Goal: Information Seeking & Learning: Learn about a topic

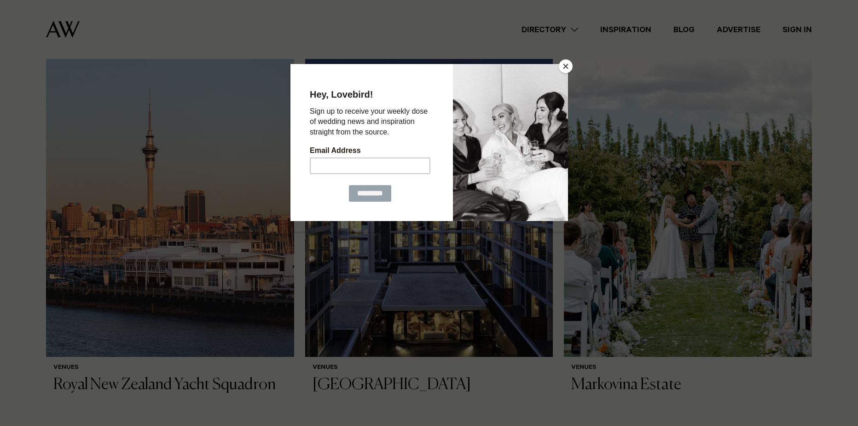
scroll to position [691, 0]
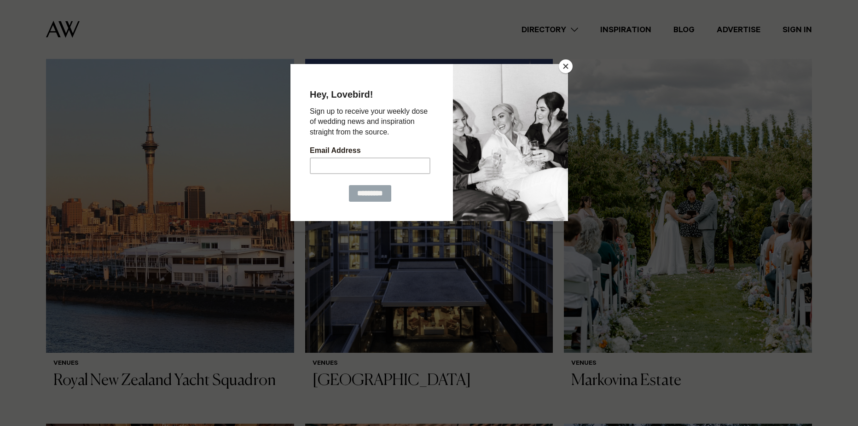
click at [565, 61] on button "Close" at bounding box center [566, 66] width 14 height 14
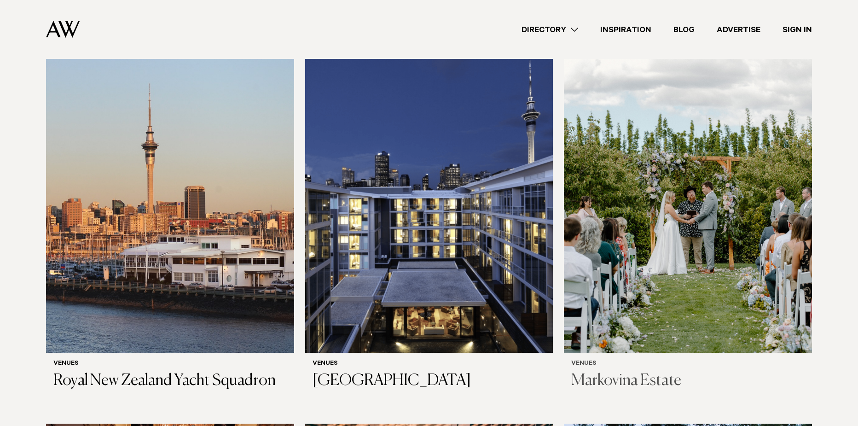
click at [658, 170] on img at bounding box center [688, 186] width 248 height 333
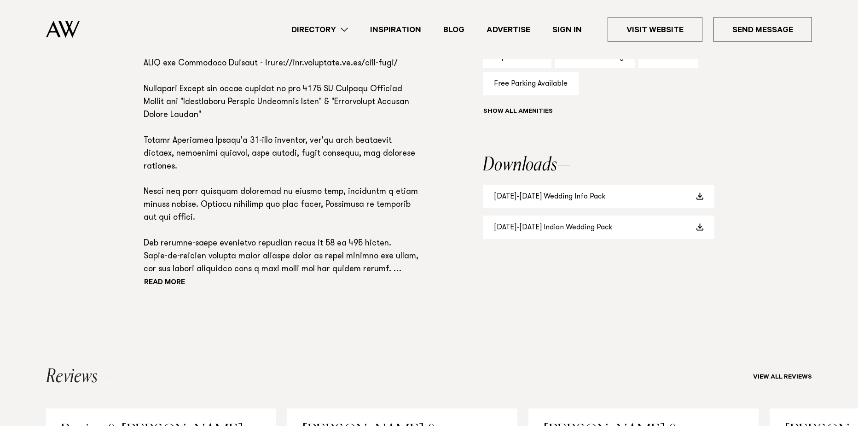
scroll to position [783, 0]
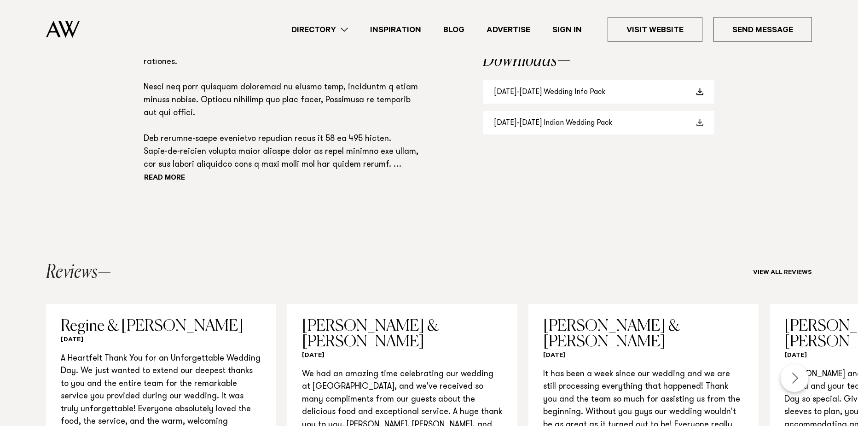
click at [509, 128] on link "2025-2026 Indian Wedding Pack" at bounding box center [599, 122] width 232 height 23
click at [238, 214] on section "Phone: Show Number 09 412 8608 Address: 84 Old Railway Road, Kumeū 0892 Email: …" at bounding box center [284, 10] width 280 height 429
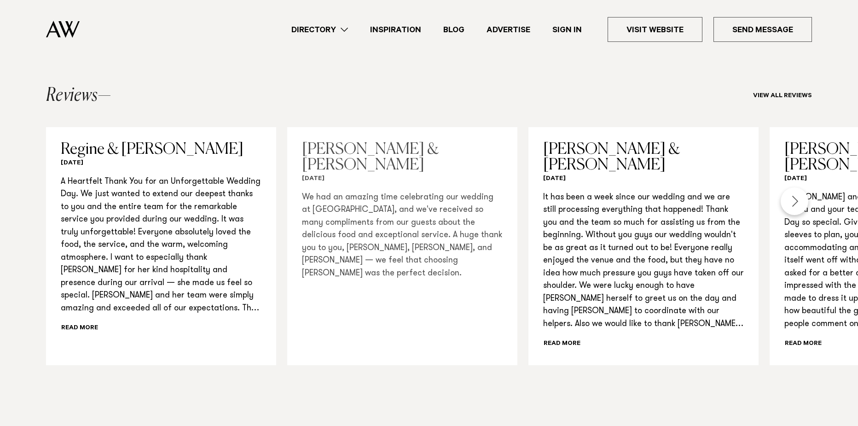
scroll to position [1013, 0]
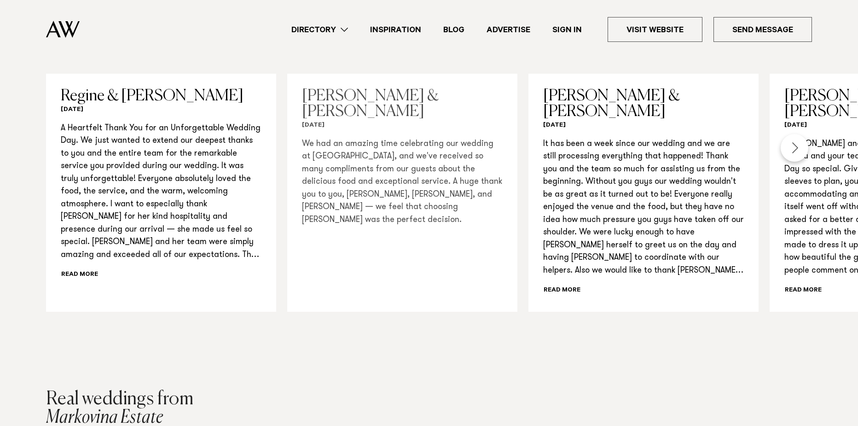
drag, startPoint x: 383, startPoint y: 242, endPoint x: 397, endPoint y: 193, distance: 50.3
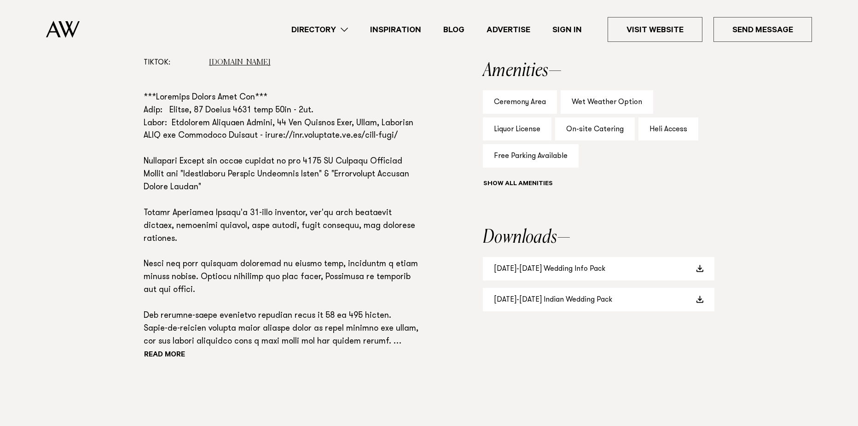
scroll to position [691, 0]
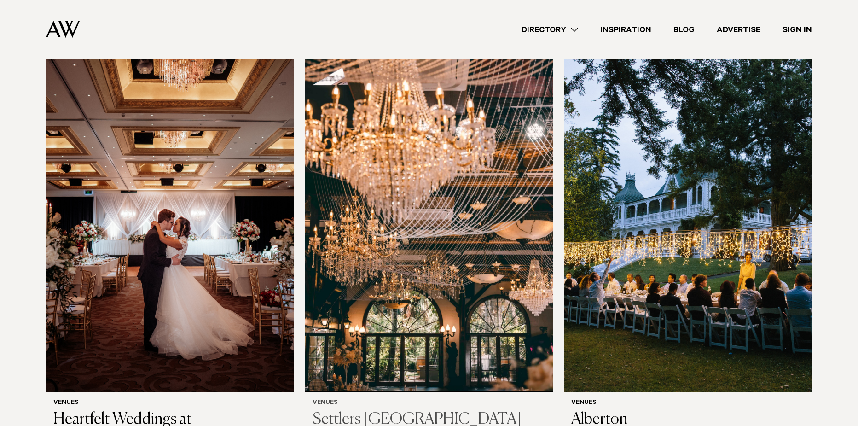
scroll to position [1105, 0]
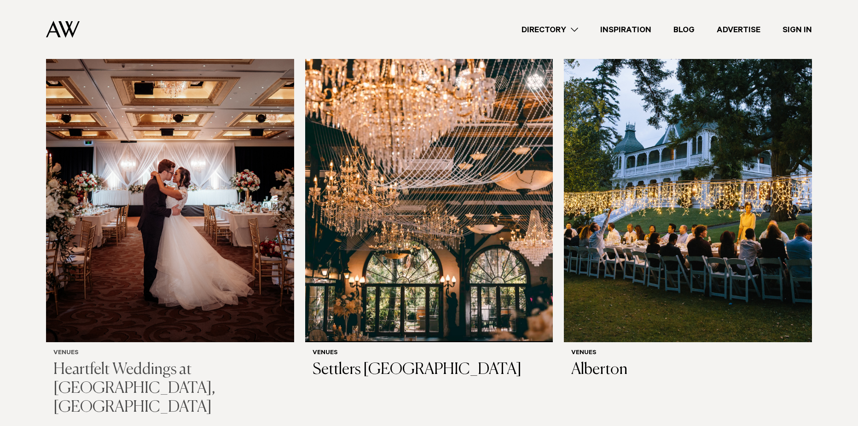
click at [212, 151] on img at bounding box center [170, 175] width 248 height 333
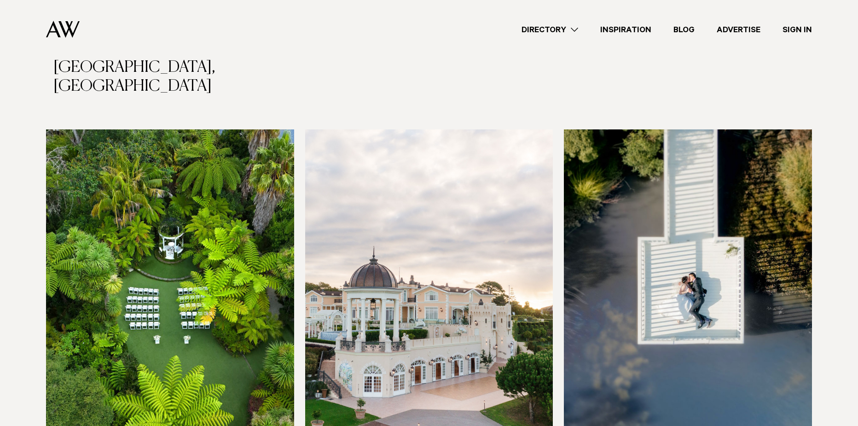
scroll to position [1519, 0]
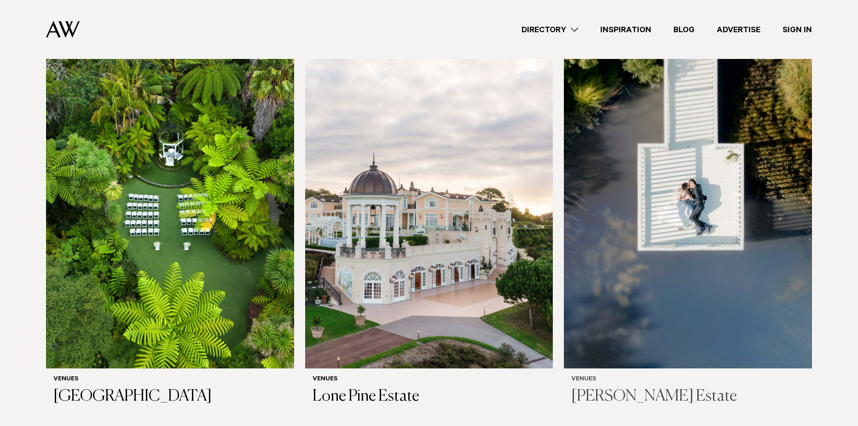
click at [630, 192] on img at bounding box center [688, 202] width 248 height 333
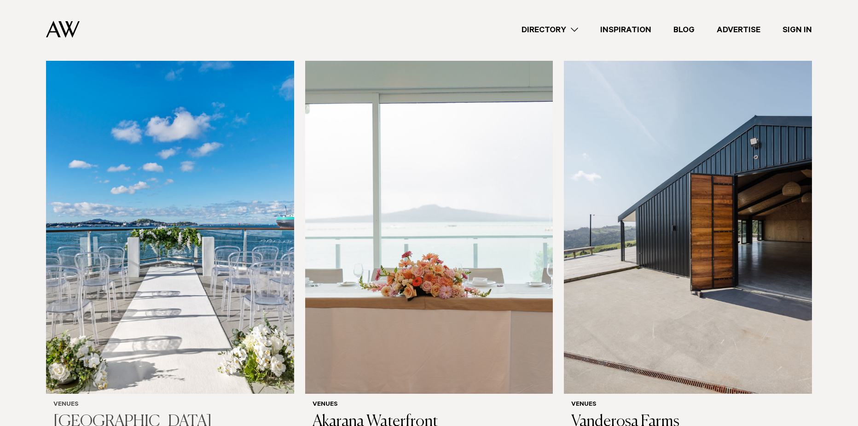
scroll to position [2809, 0]
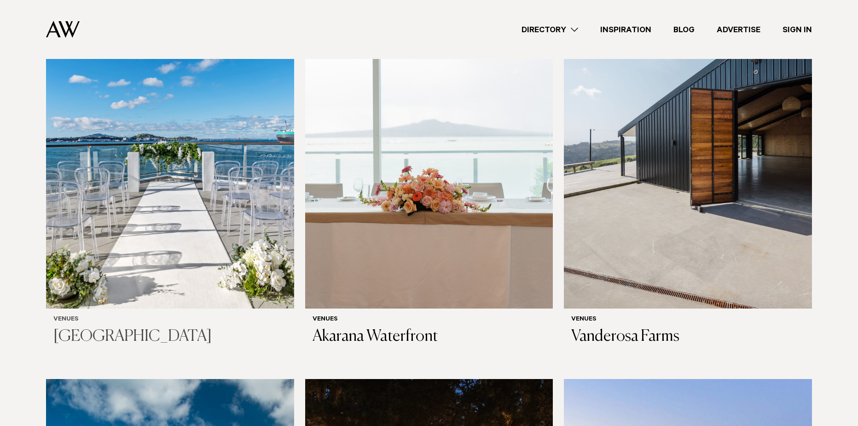
click at [186, 170] on img at bounding box center [170, 142] width 248 height 333
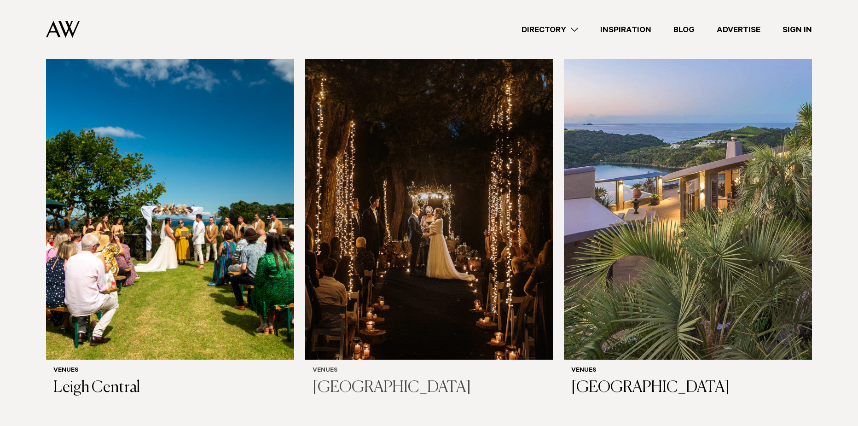
scroll to position [3177, 0]
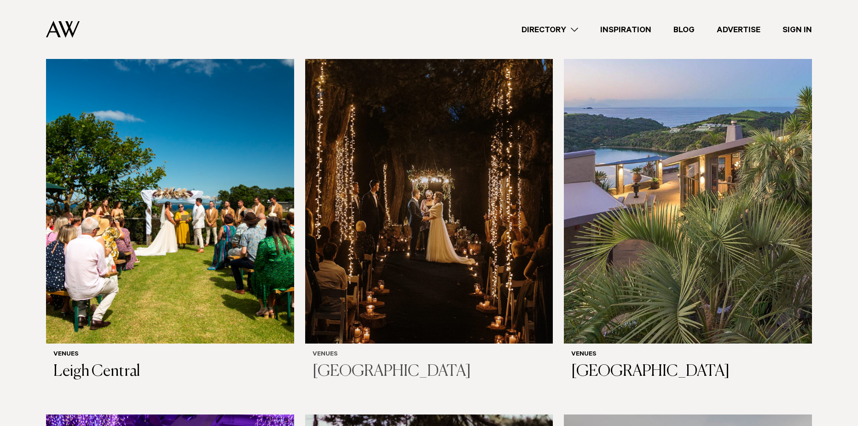
click at [357, 180] on img at bounding box center [429, 177] width 248 height 333
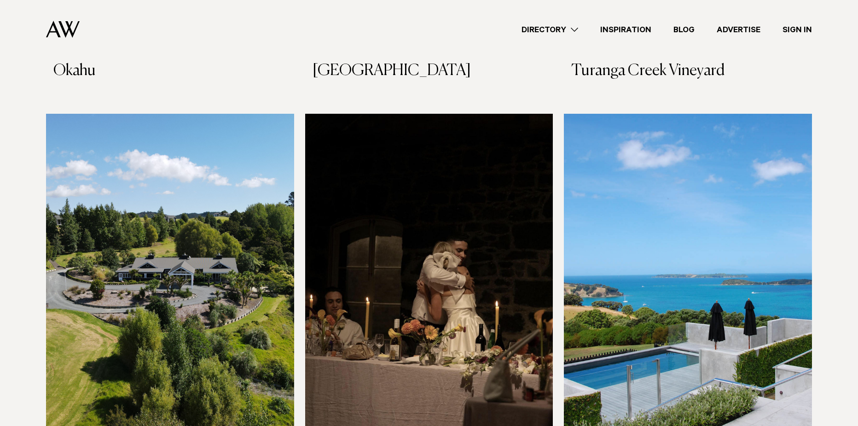
scroll to position [5571, 0]
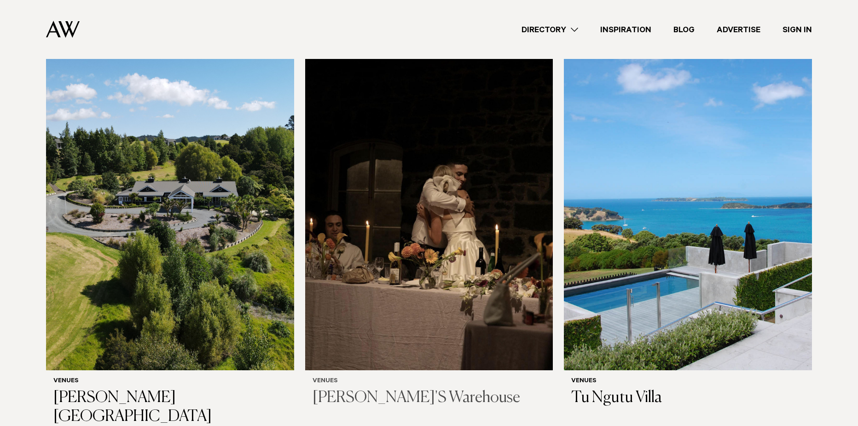
click at [460, 196] on img at bounding box center [429, 203] width 248 height 333
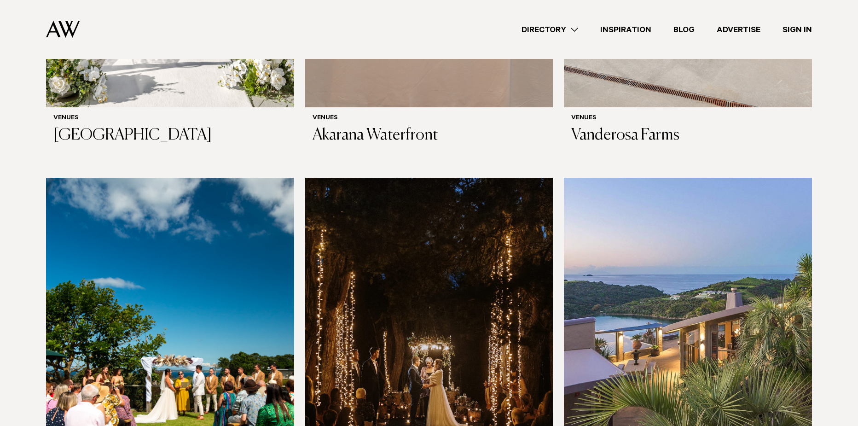
scroll to position [3131, 0]
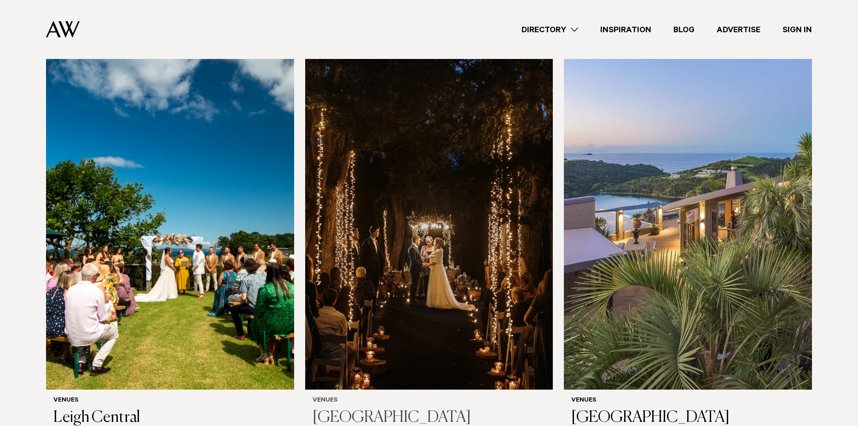
click at [462, 247] on img at bounding box center [429, 223] width 248 height 333
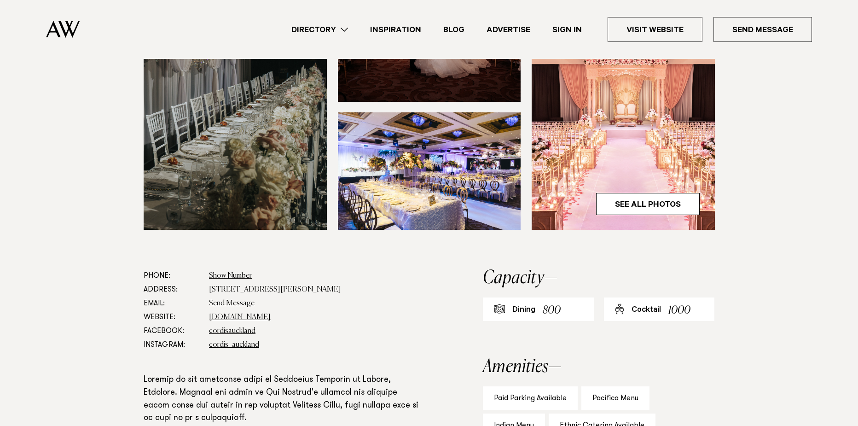
scroll to position [460, 0]
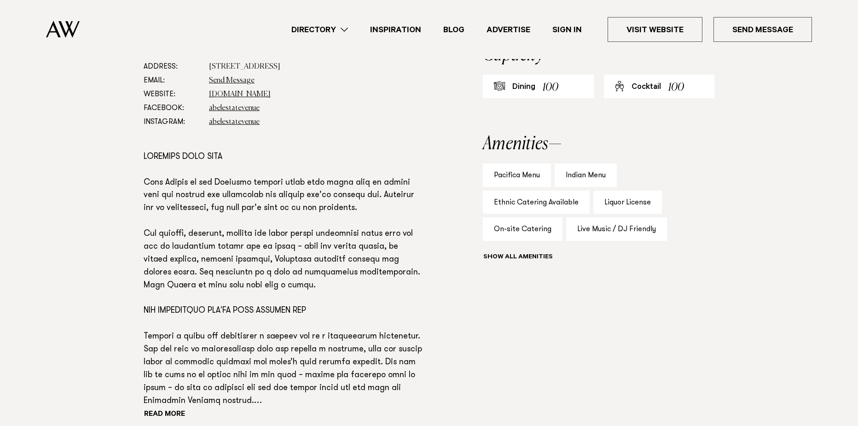
scroll to position [645, 0]
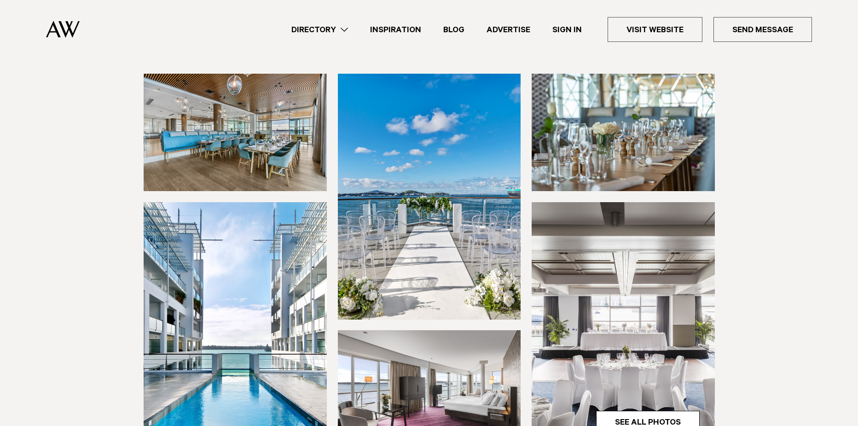
scroll to position [138, 0]
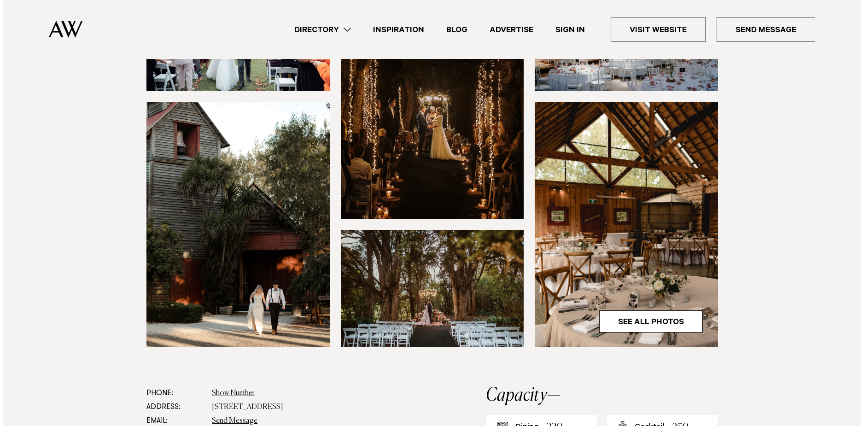
scroll to position [230, 0]
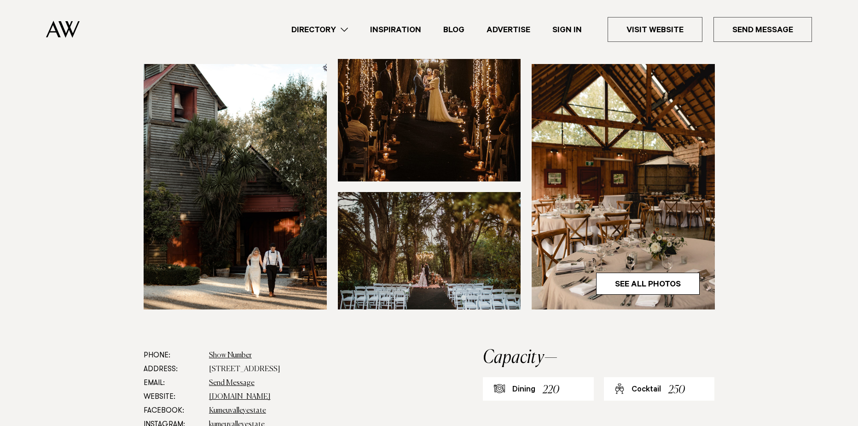
click at [557, 172] on img at bounding box center [623, 186] width 183 height 245
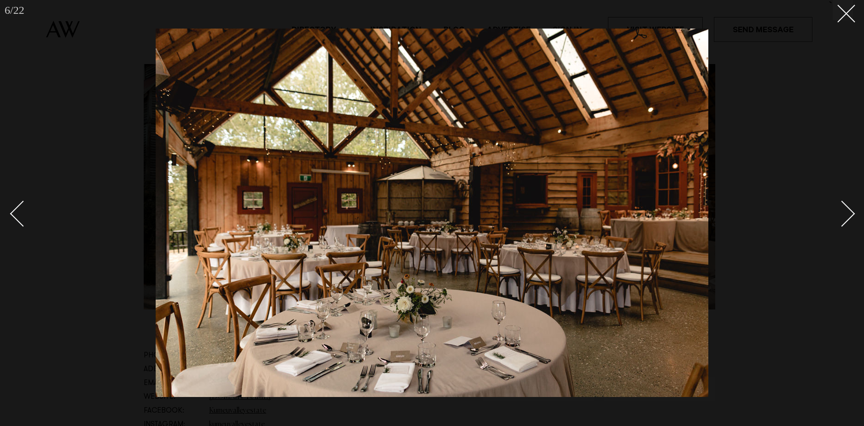
click at [849, 212] on div "Next slide" at bounding box center [842, 213] width 26 height 26
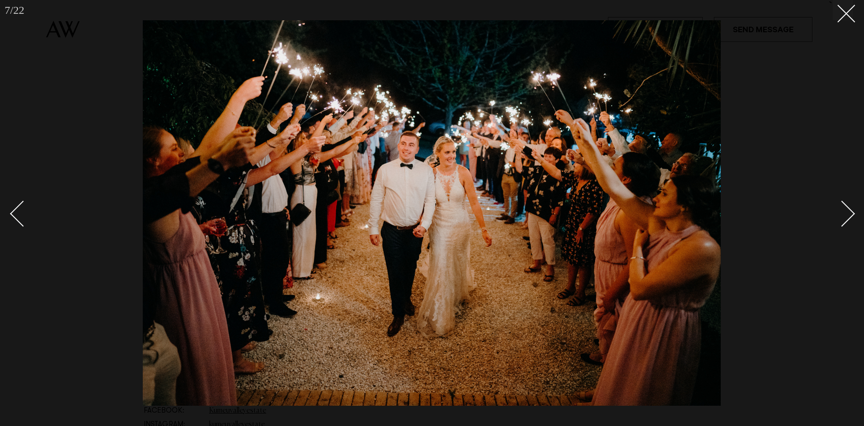
click at [849, 212] on div "Next slide" at bounding box center [842, 213] width 26 height 26
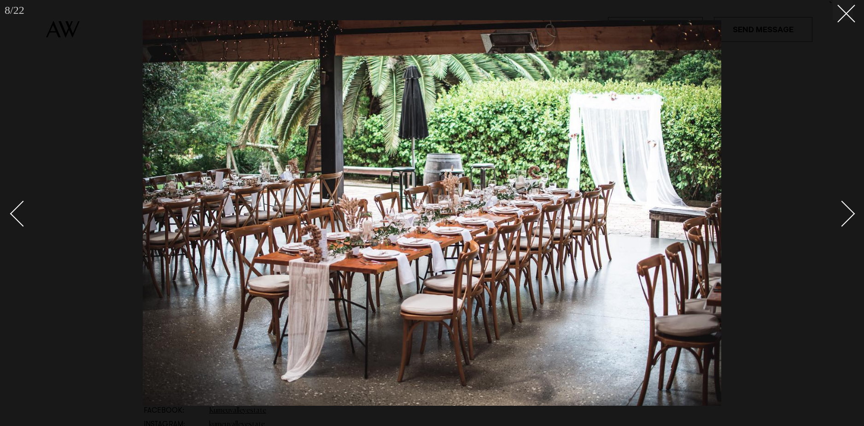
click at [849, 212] on div "Next slide" at bounding box center [842, 213] width 26 height 26
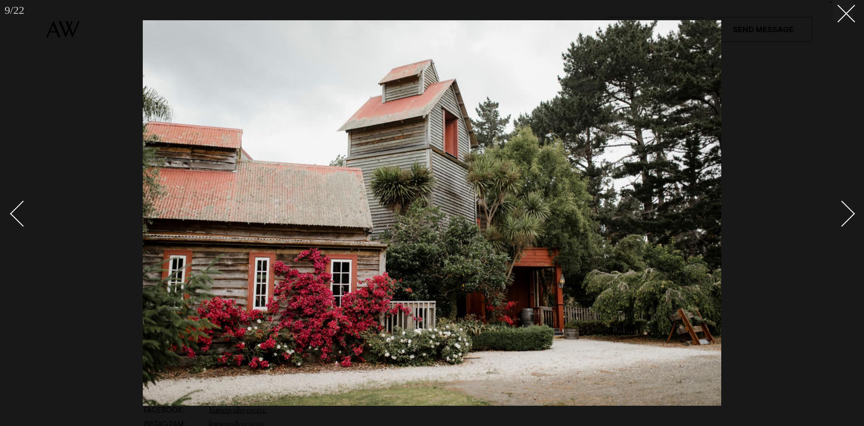
click at [849, 212] on div "Next slide" at bounding box center [842, 213] width 26 height 26
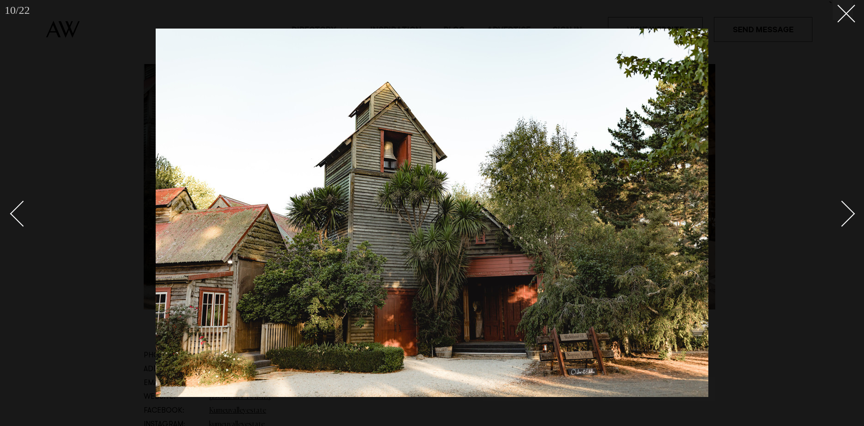
click at [849, 212] on div "Next slide" at bounding box center [842, 213] width 26 height 26
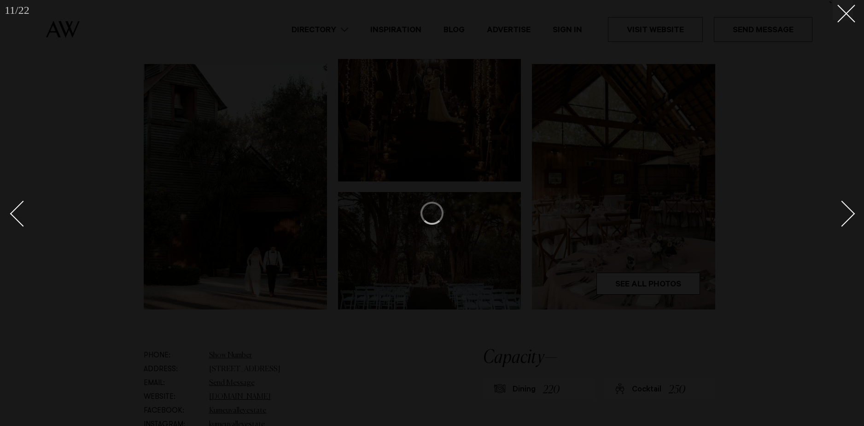
click at [850, 210] on div "Next slide" at bounding box center [842, 213] width 26 height 26
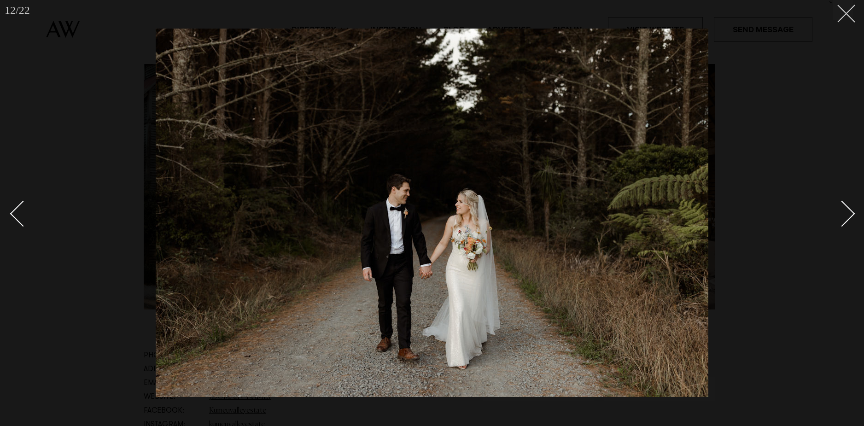
click at [850, 8] on button at bounding box center [842, 10] width 20 height 20
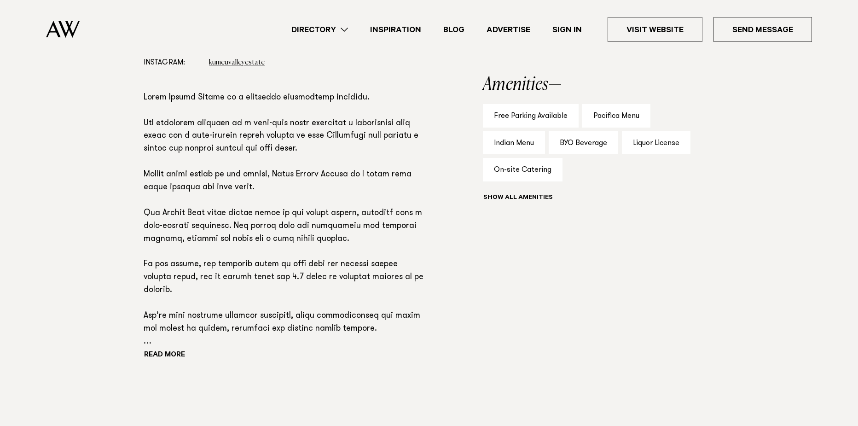
scroll to position [599, 0]
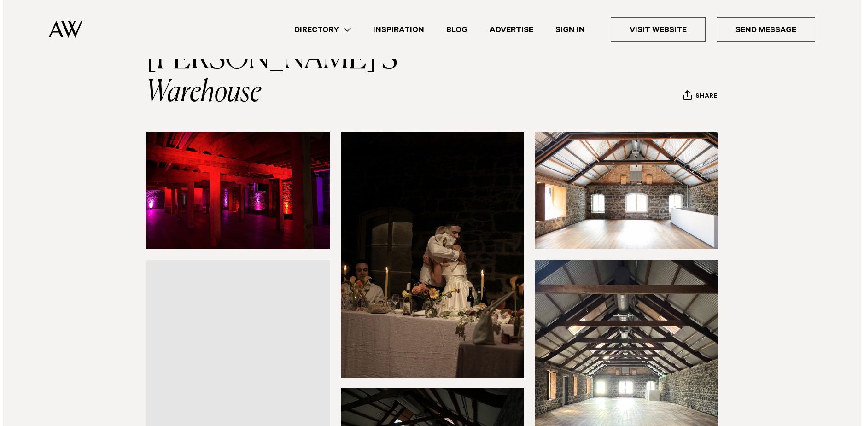
scroll to position [92, 0]
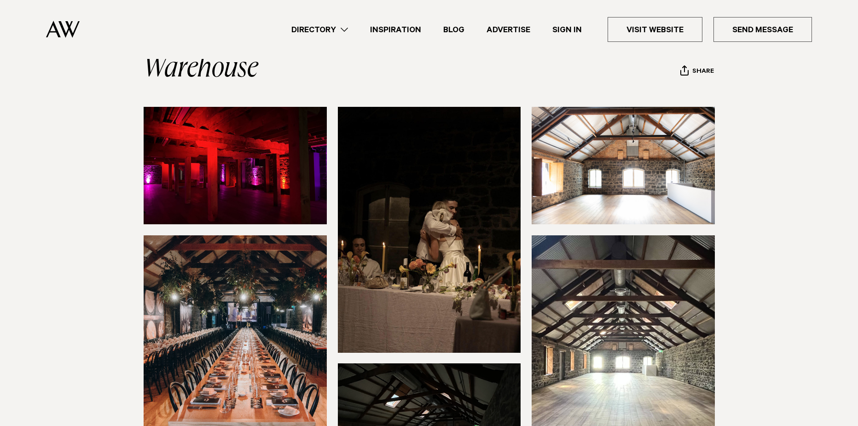
click at [278, 109] on img at bounding box center [235, 165] width 183 height 117
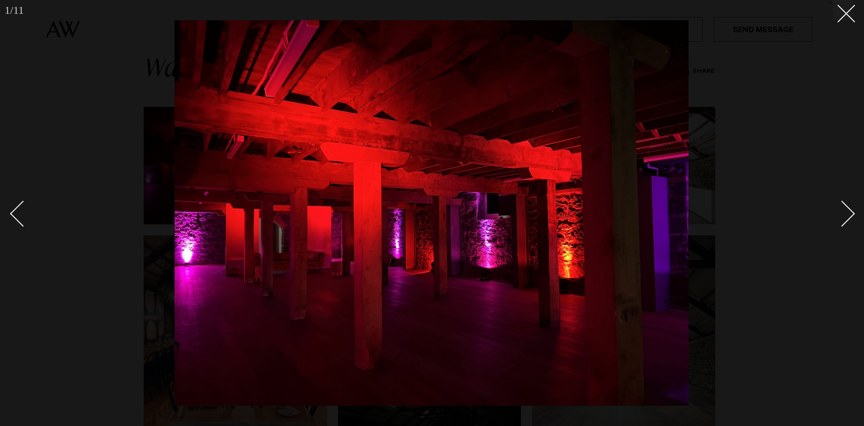
click at [848, 215] on div "Next slide" at bounding box center [842, 213] width 26 height 26
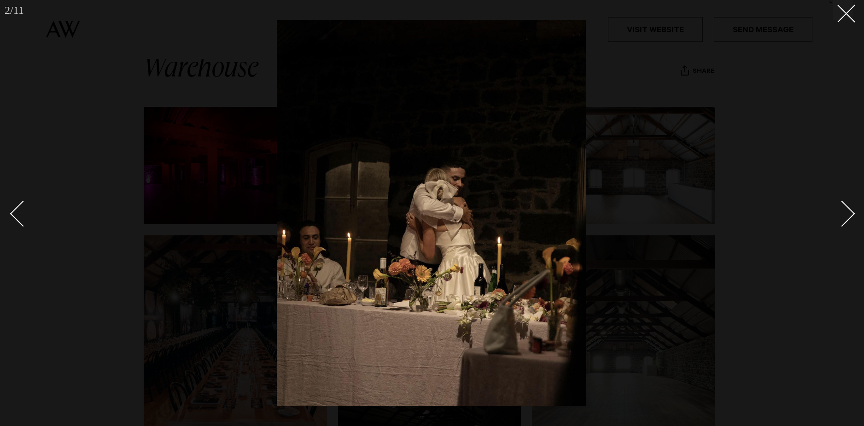
click at [848, 215] on div "Next slide" at bounding box center [842, 213] width 26 height 26
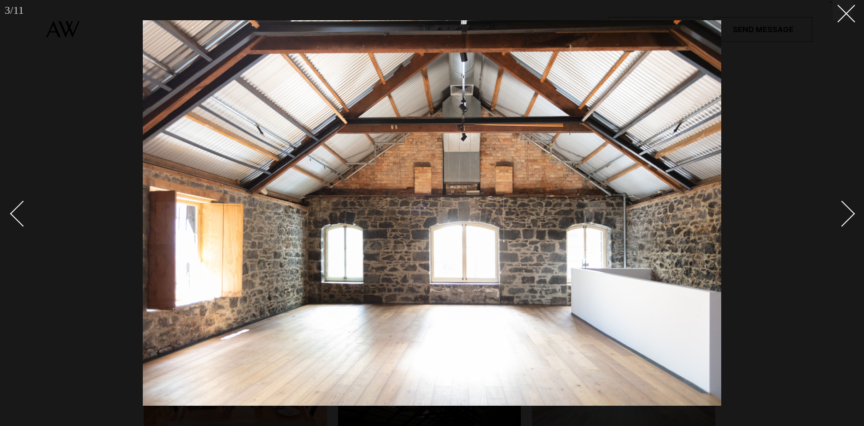
click at [848, 215] on div "Next slide" at bounding box center [842, 213] width 26 height 26
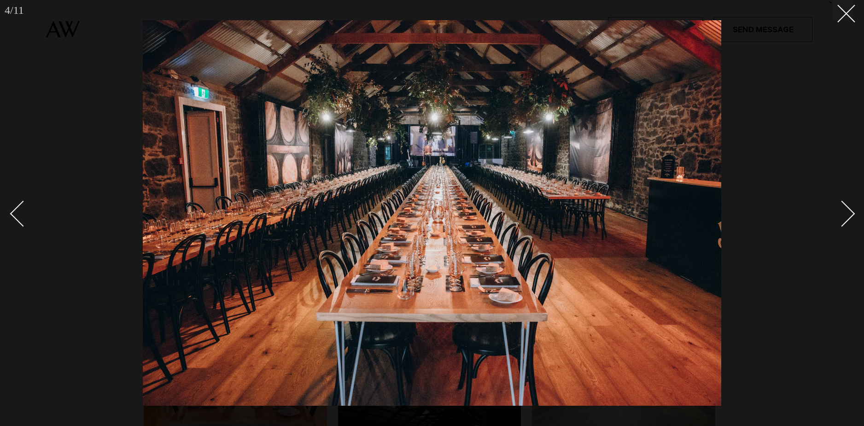
click at [848, 215] on div "Next slide" at bounding box center [842, 213] width 26 height 26
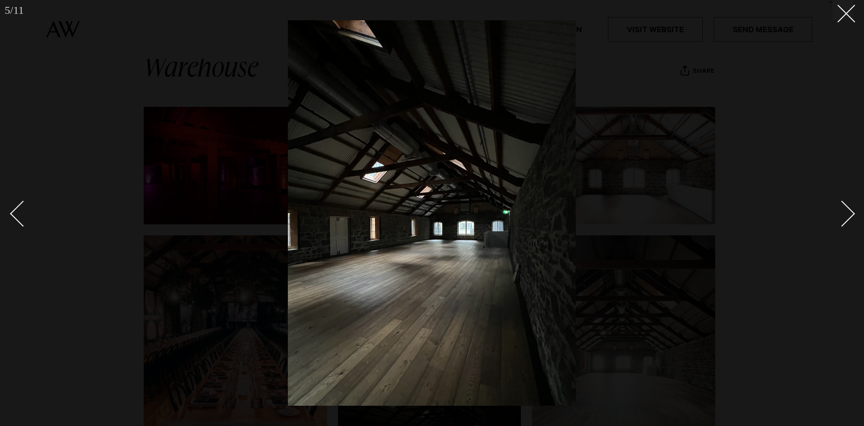
click at [848, 215] on div "Next slide" at bounding box center [842, 213] width 26 height 26
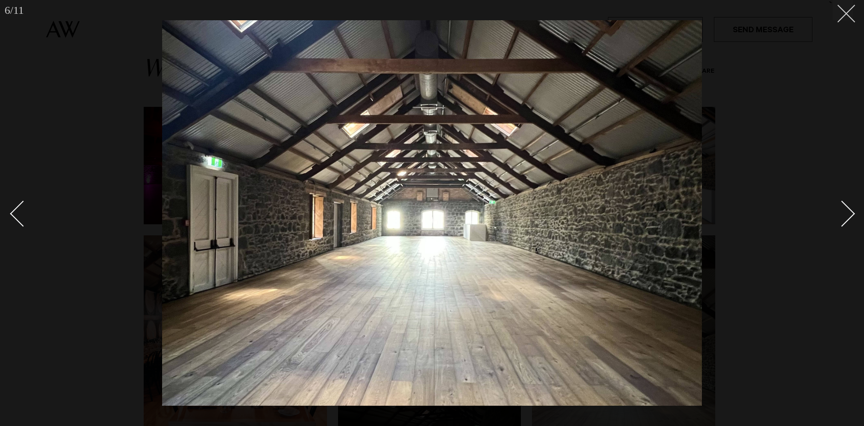
click at [846, 7] on icon at bounding box center [842, 10] width 11 height 11
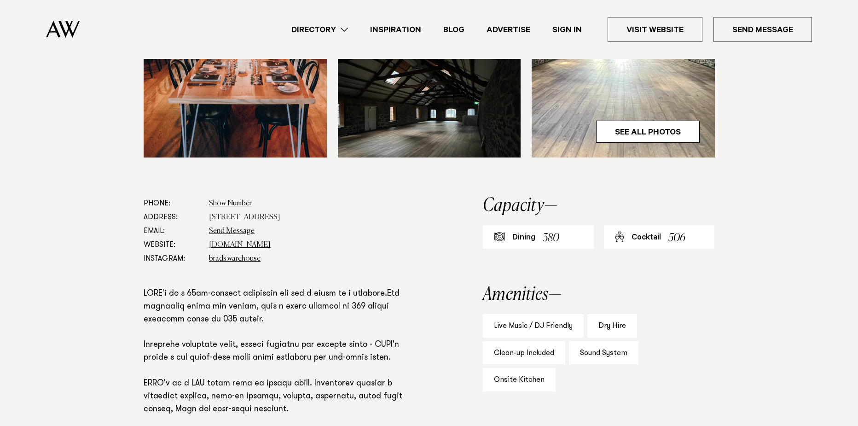
scroll to position [460, 0]
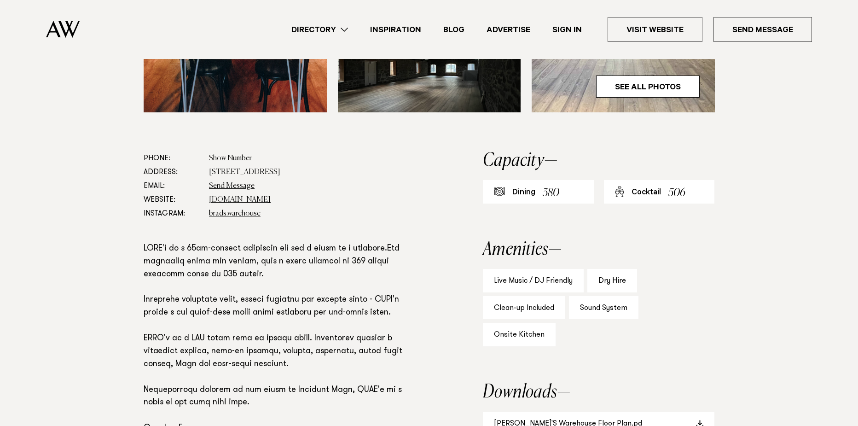
click at [302, 243] on p at bounding box center [284, 371] width 280 height 257
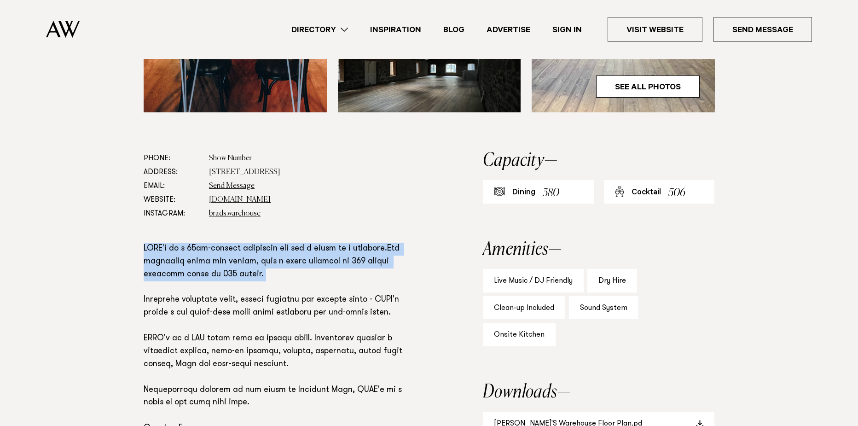
click at [302, 243] on p at bounding box center [284, 371] width 280 height 257
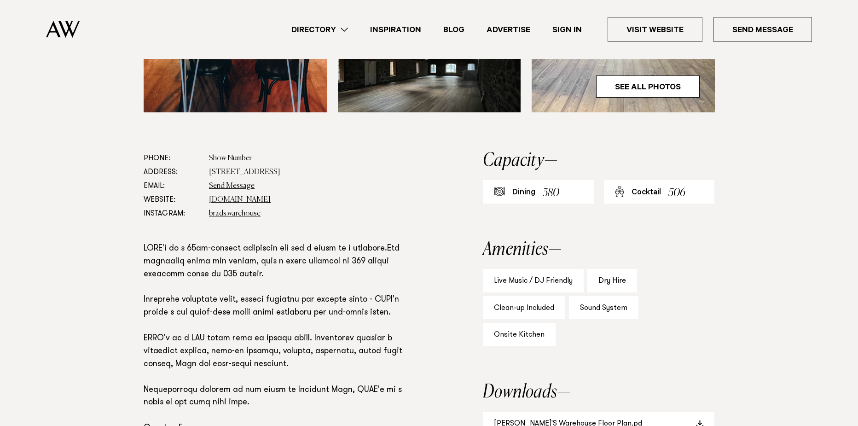
click at [304, 270] on p at bounding box center [284, 371] width 280 height 257
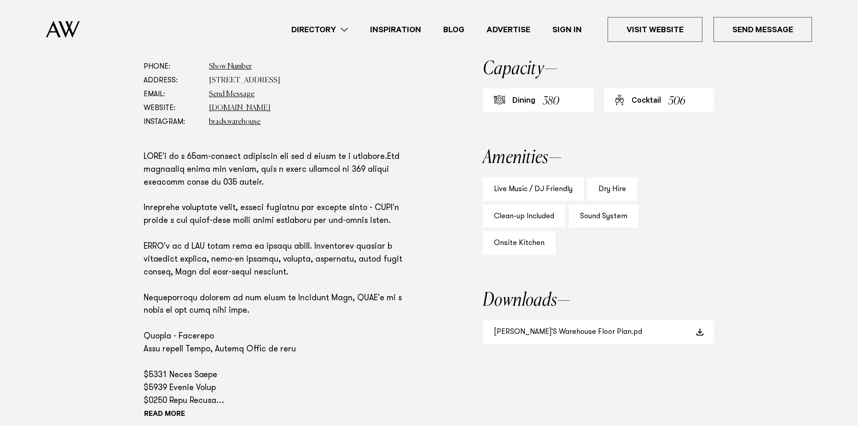
scroll to position [553, 0]
drag, startPoint x: 51, startPoint y: 3, endPoint x: 237, endPoint y: 263, distance: 320.1
click at [241, 260] on p at bounding box center [284, 279] width 280 height 257
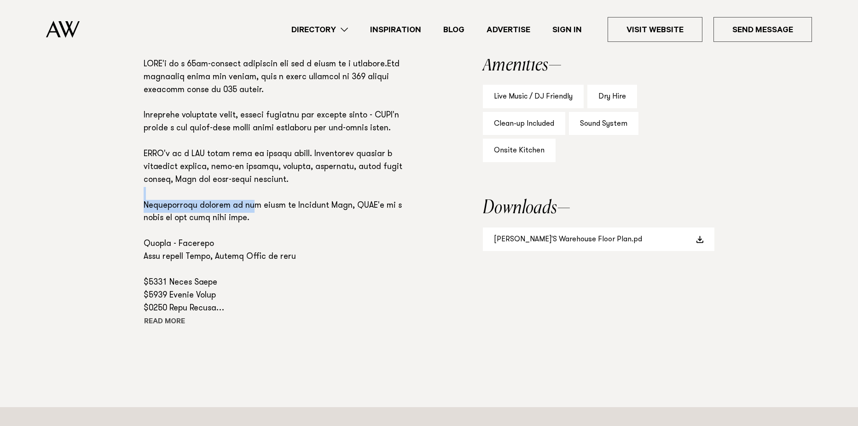
click at [166, 315] on button "Read more" at bounding box center [185, 322] width 83 height 14
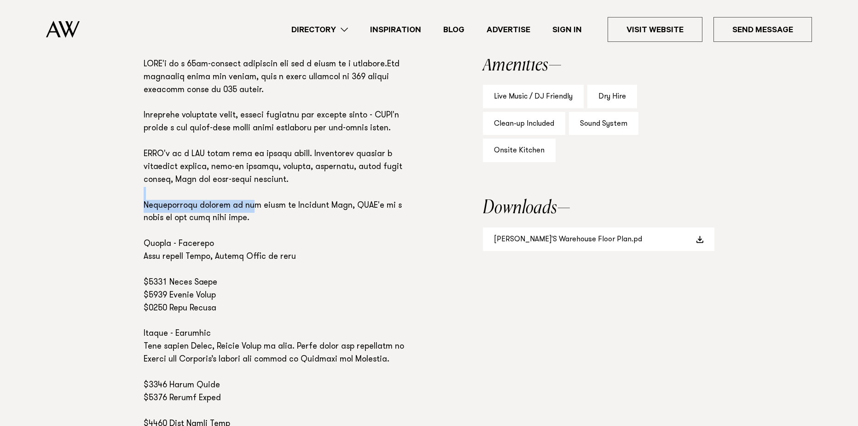
scroll to position [863, 0]
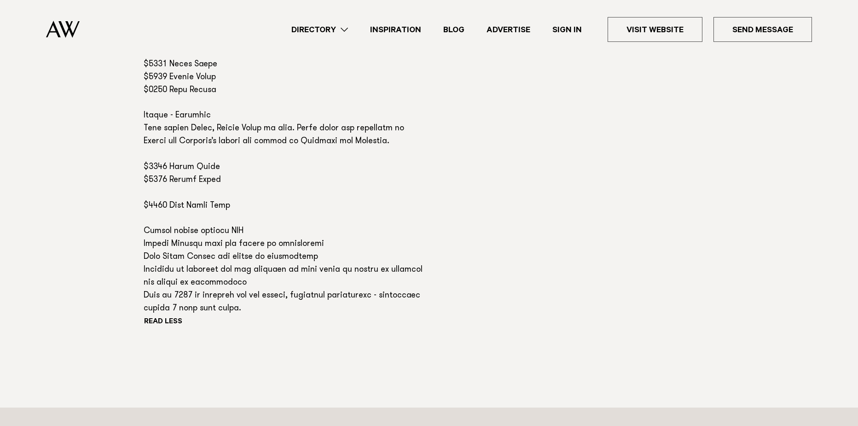
click at [195, 273] on p at bounding box center [284, 77] width 280 height 475
click at [171, 315] on button "Read more" at bounding box center [184, 322] width 80 height 14
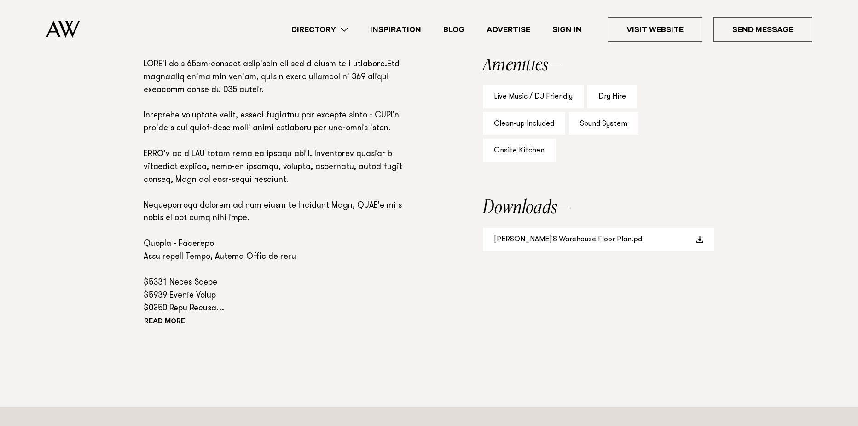
click at [180, 271] on p at bounding box center [284, 186] width 280 height 257
click at [172, 315] on button "Read more" at bounding box center [185, 322] width 83 height 14
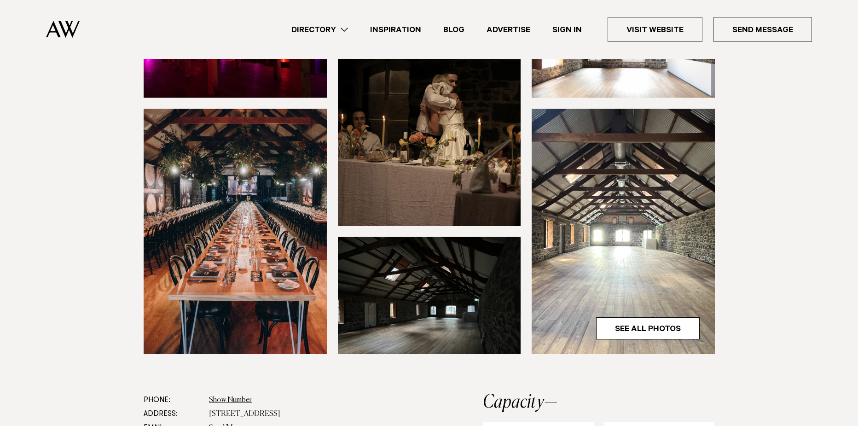
scroll to position [218, 0]
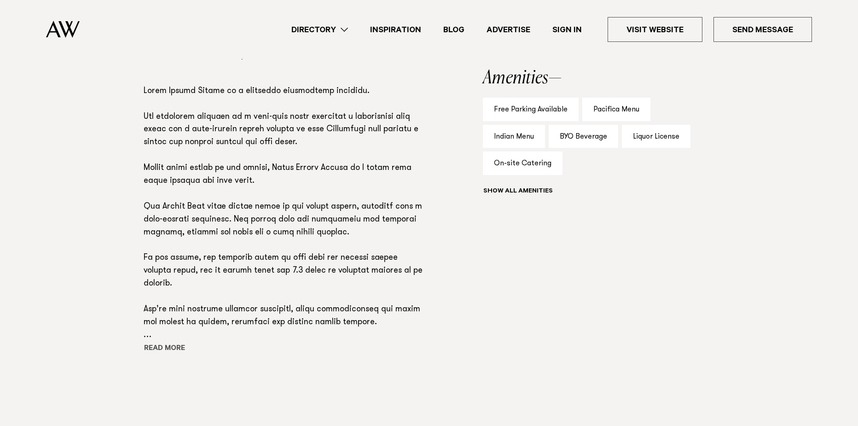
click at [158, 350] on button "Read more" at bounding box center [185, 349] width 83 height 14
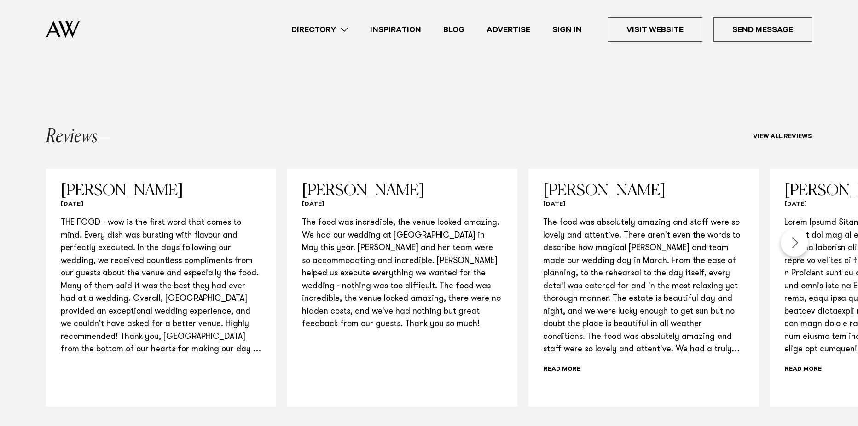
scroll to position [969, 0]
